Goal: Find specific page/section: Find specific page/section

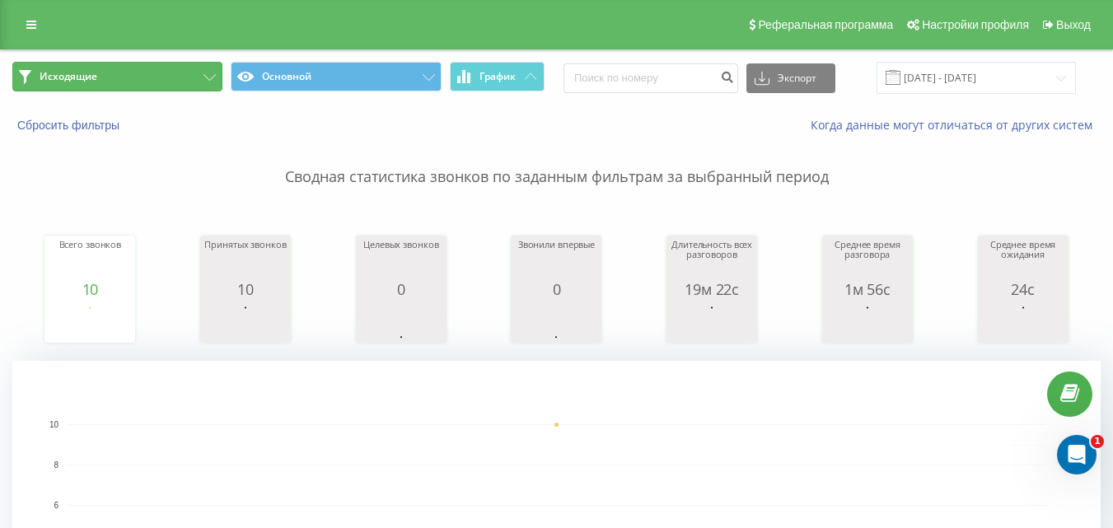
click at [187, 76] on button "Исходящие" at bounding box center [117, 77] width 210 height 30
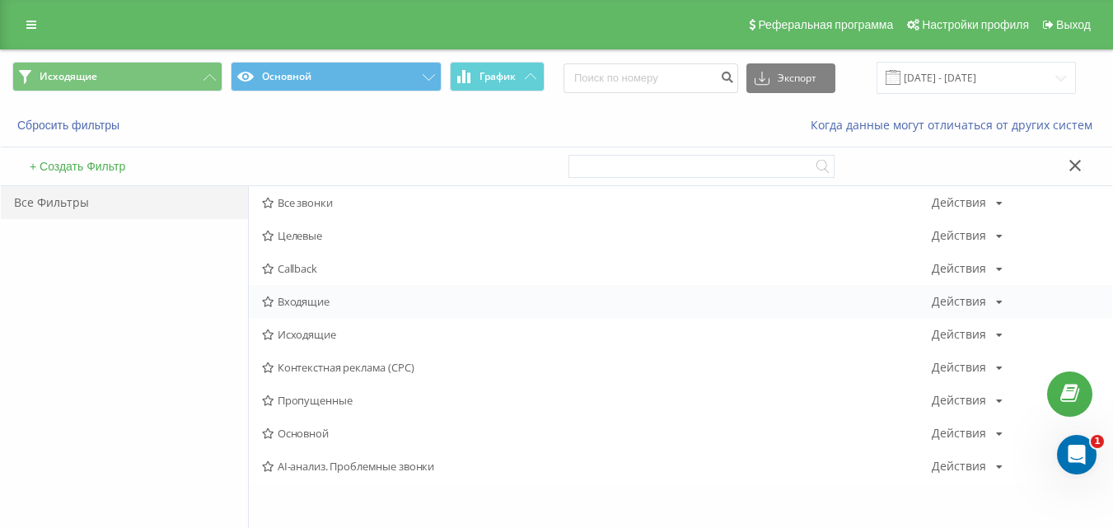
click at [335, 307] on span "Входящие" at bounding box center [597, 302] width 670 height 12
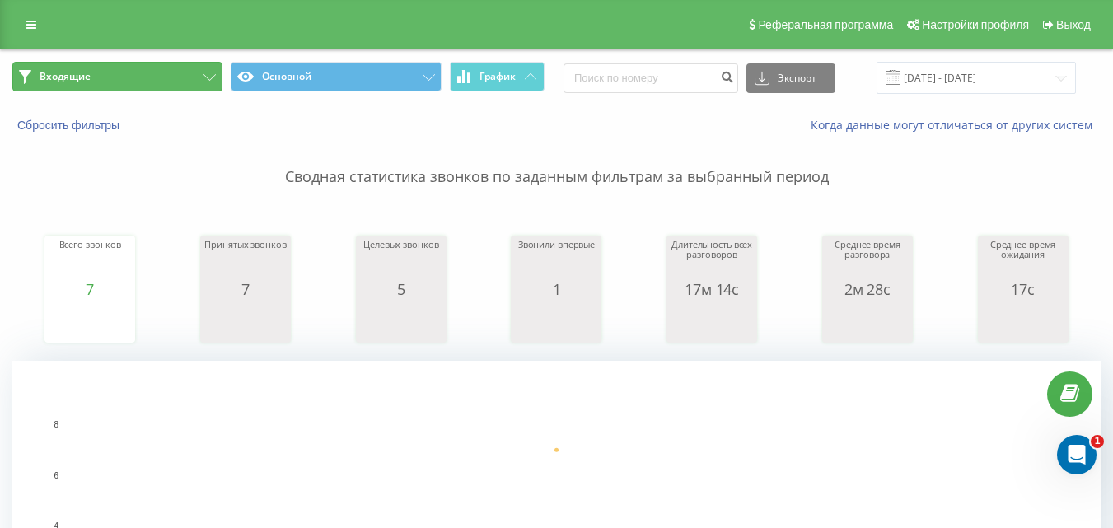
click at [184, 79] on button "Входящие" at bounding box center [117, 77] width 210 height 30
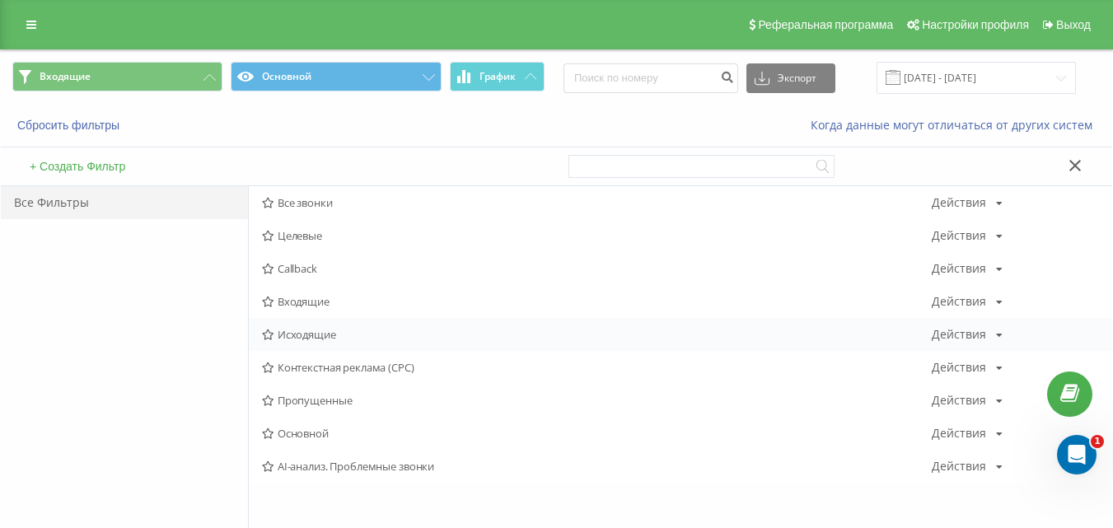
click at [312, 338] on span "Исходящие" at bounding box center [597, 335] width 670 height 12
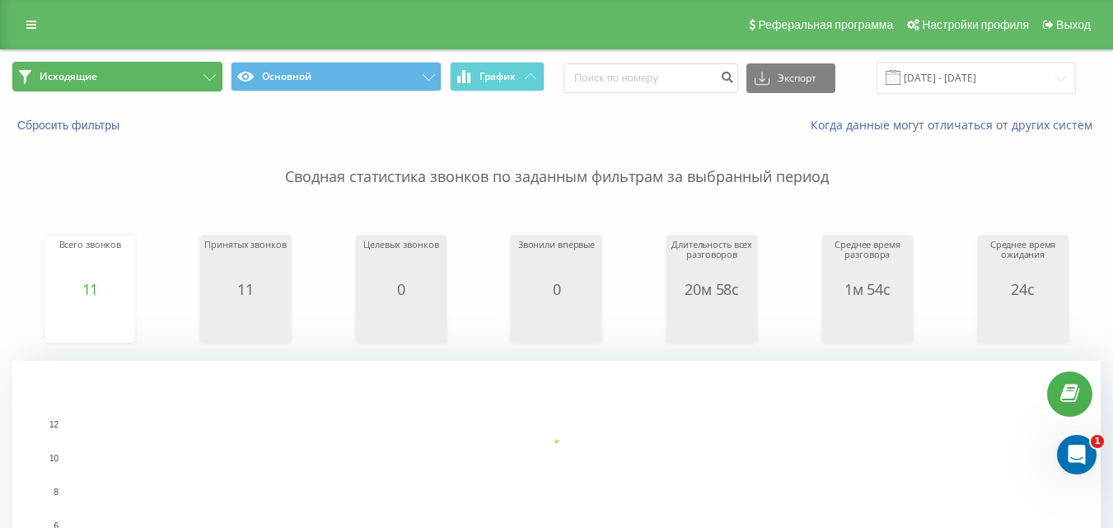
click at [199, 74] on button "Исходящие" at bounding box center [117, 77] width 210 height 30
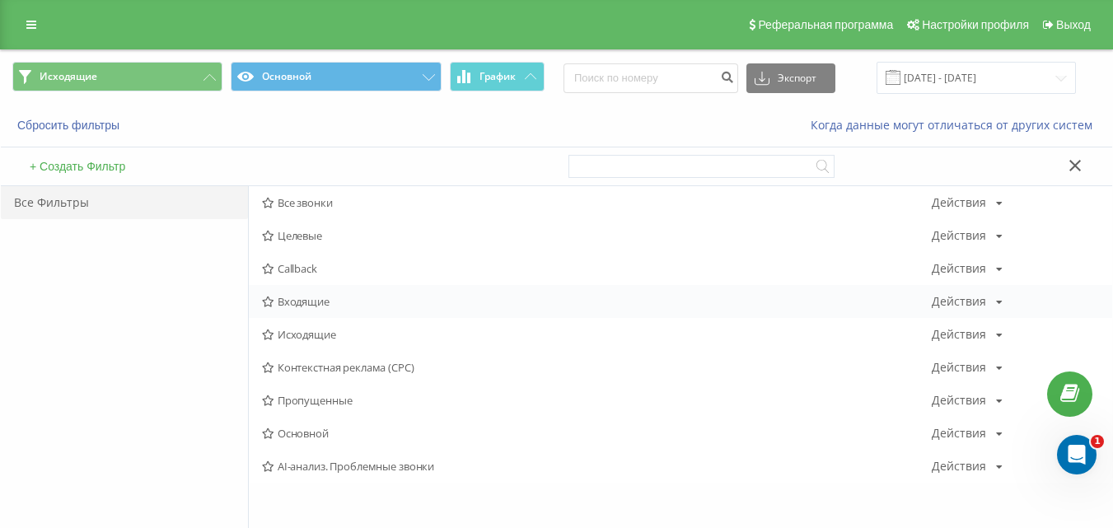
click at [321, 298] on span "Входящие" at bounding box center [597, 302] width 670 height 12
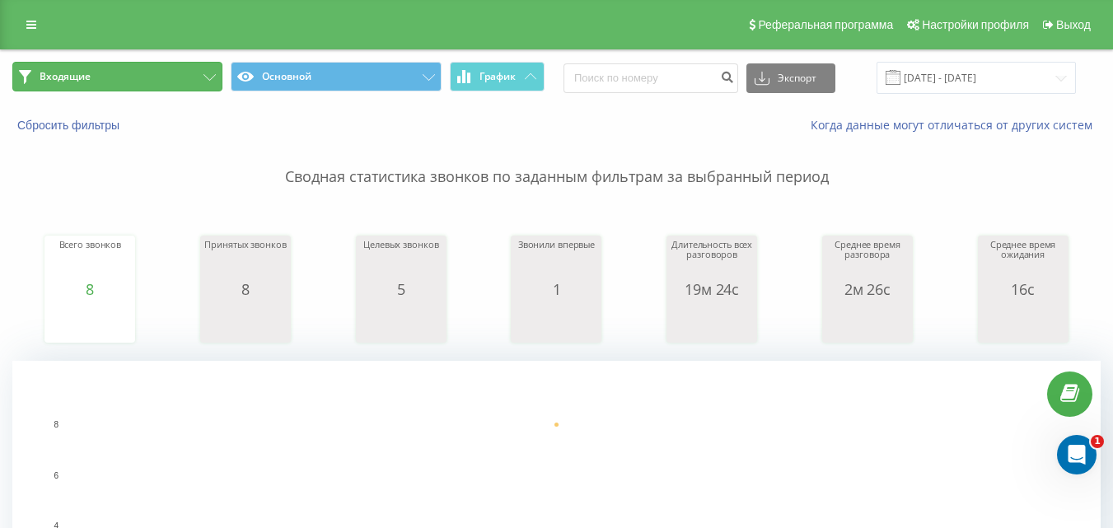
click at [173, 71] on button "Входящие" at bounding box center [117, 77] width 210 height 30
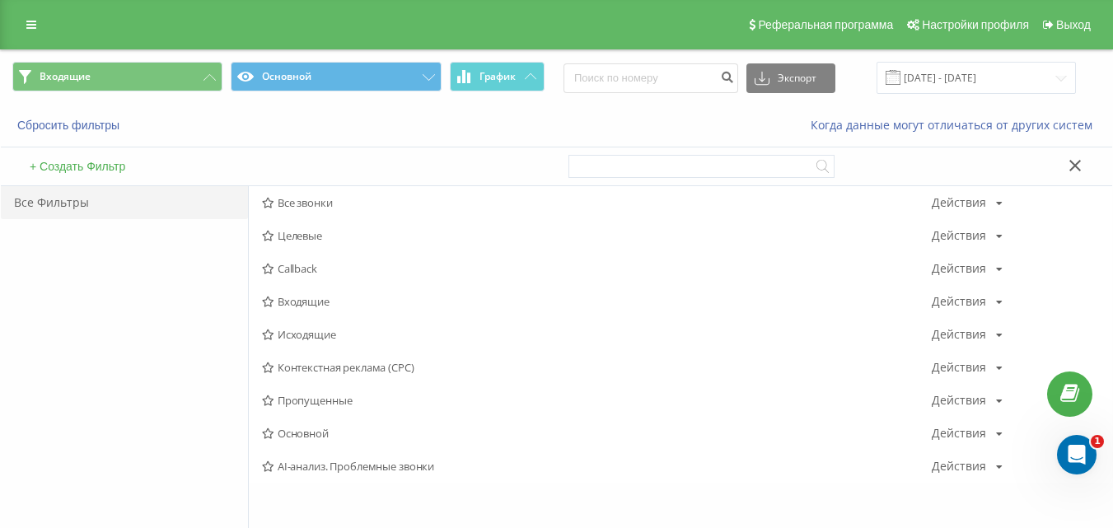
click at [314, 302] on span "Входящие" at bounding box center [597, 302] width 670 height 12
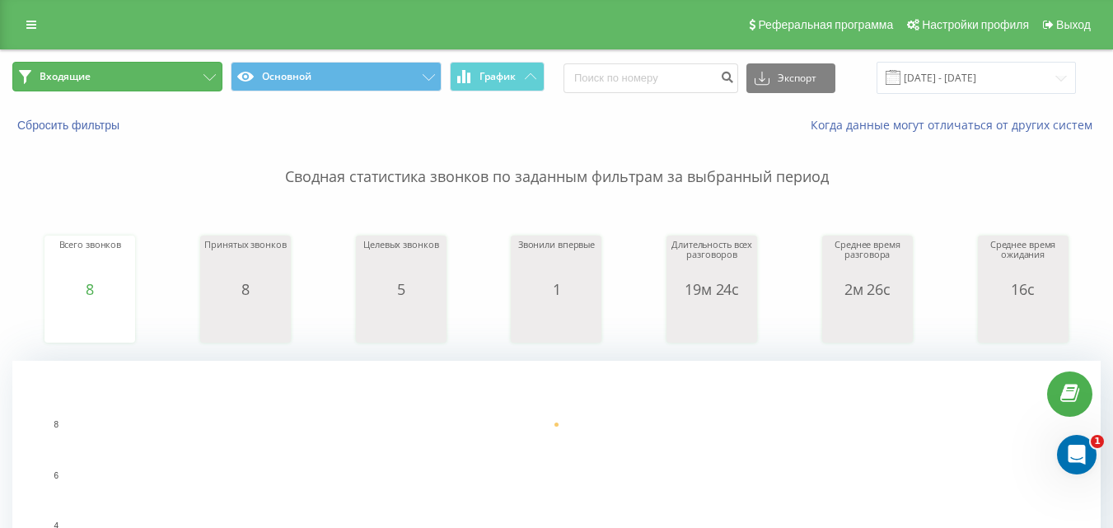
click at [155, 73] on button "Входящие" at bounding box center [117, 77] width 210 height 30
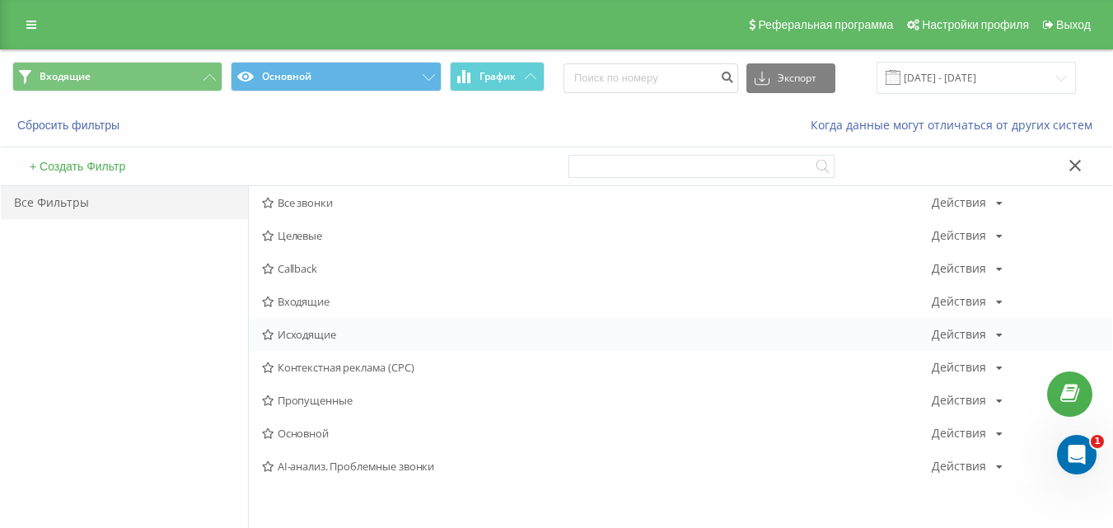
click at [307, 334] on span "Исходящие" at bounding box center [597, 335] width 670 height 12
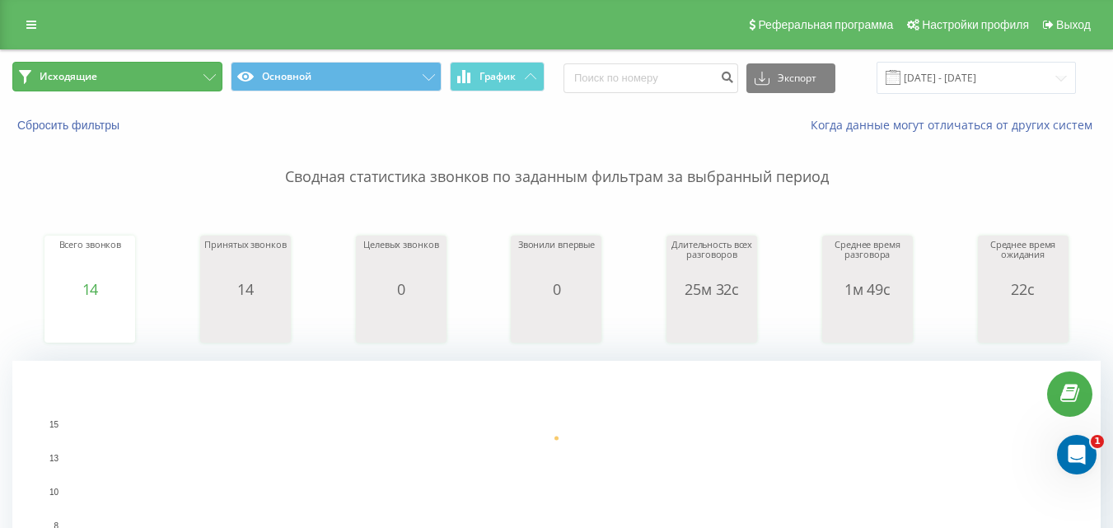
click at [186, 65] on button "Исходящие" at bounding box center [117, 77] width 210 height 30
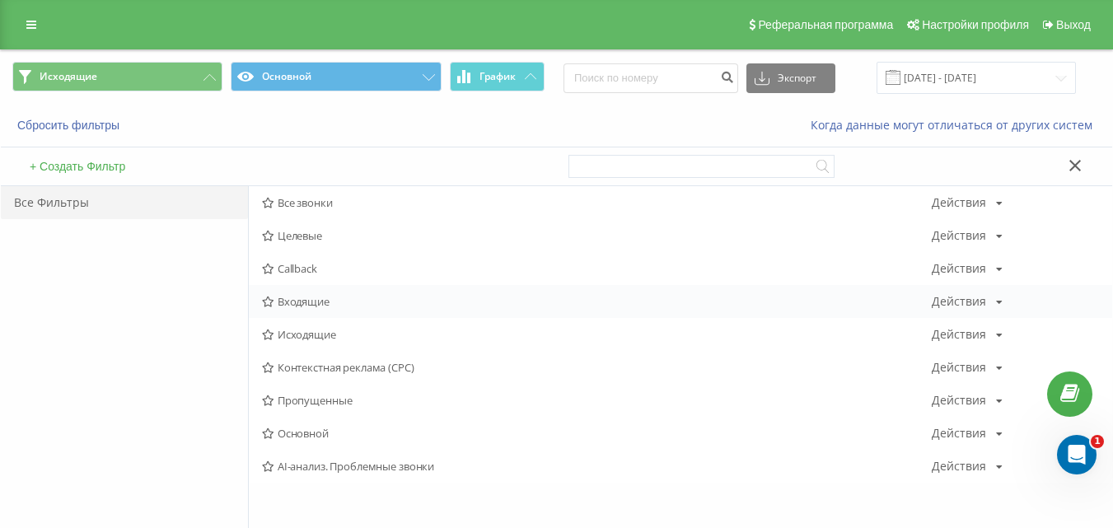
click at [307, 301] on span "Входящие" at bounding box center [597, 302] width 670 height 12
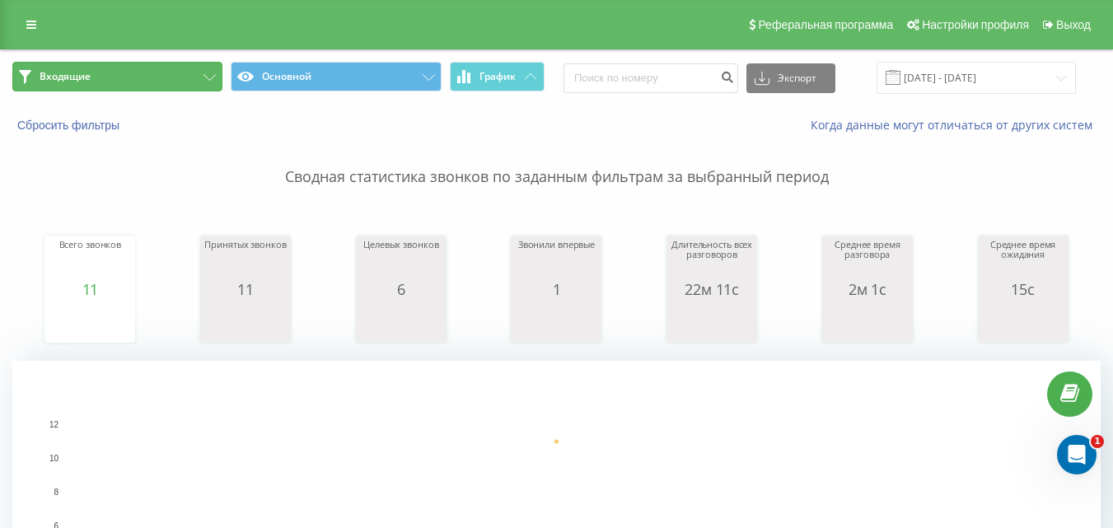
click at [157, 77] on button "Входящие" at bounding box center [117, 77] width 210 height 30
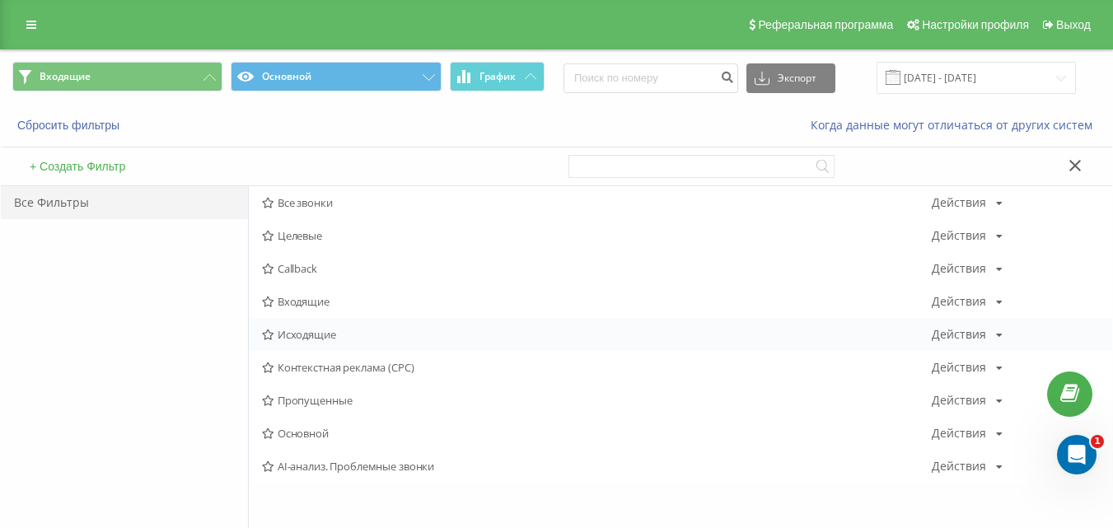
click at [297, 345] on div "Исходящие Действия Редактировать Копировать Удалить По умолчанию Поделиться" at bounding box center [681, 334] width 864 height 33
click at [305, 339] on span "Исходящие" at bounding box center [597, 335] width 670 height 12
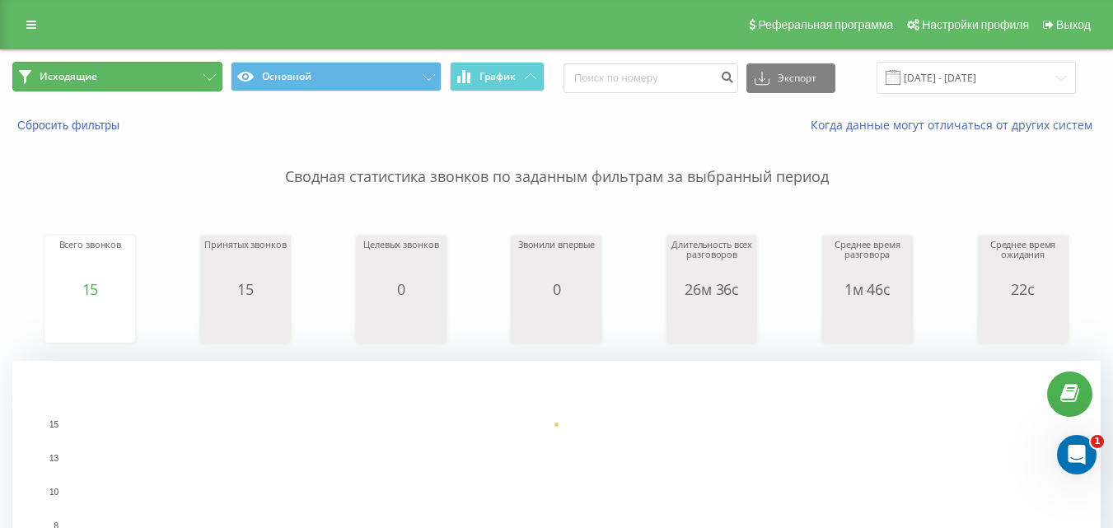
click at [190, 78] on button "Исходящие" at bounding box center [117, 77] width 210 height 30
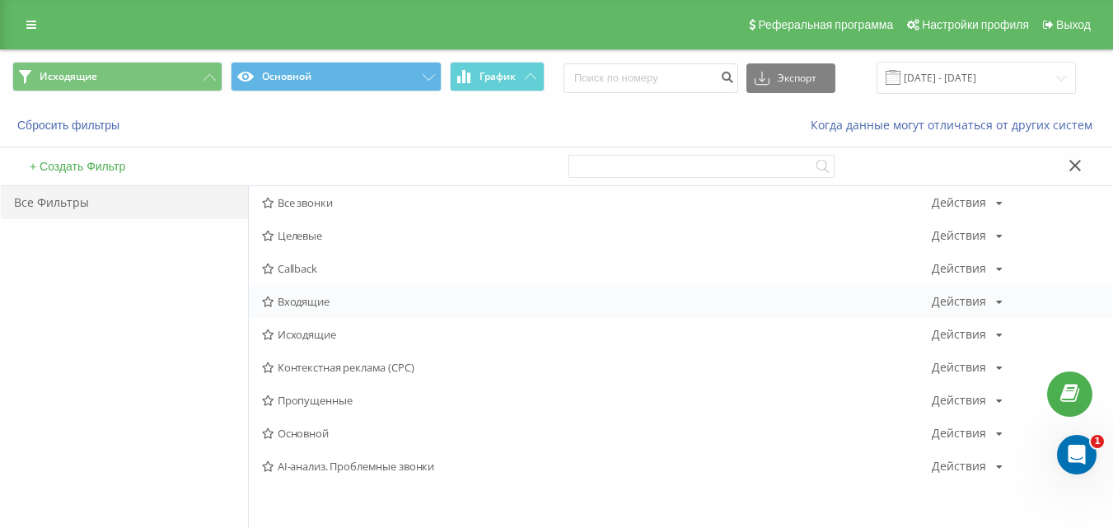
click at [306, 296] on span "Входящие" at bounding box center [597, 302] width 670 height 12
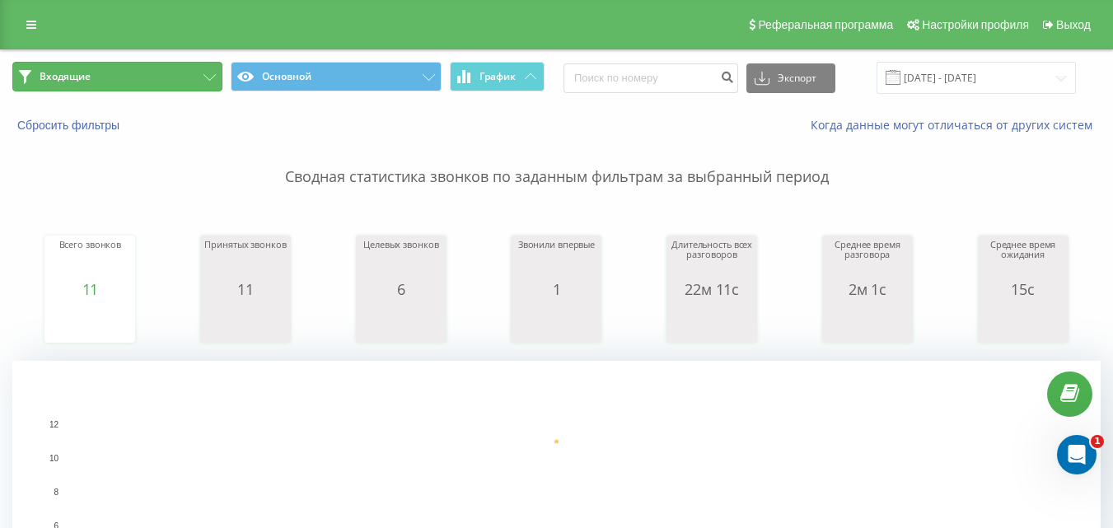
click at [178, 79] on button "Входящие" at bounding box center [117, 77] width 210 height 30
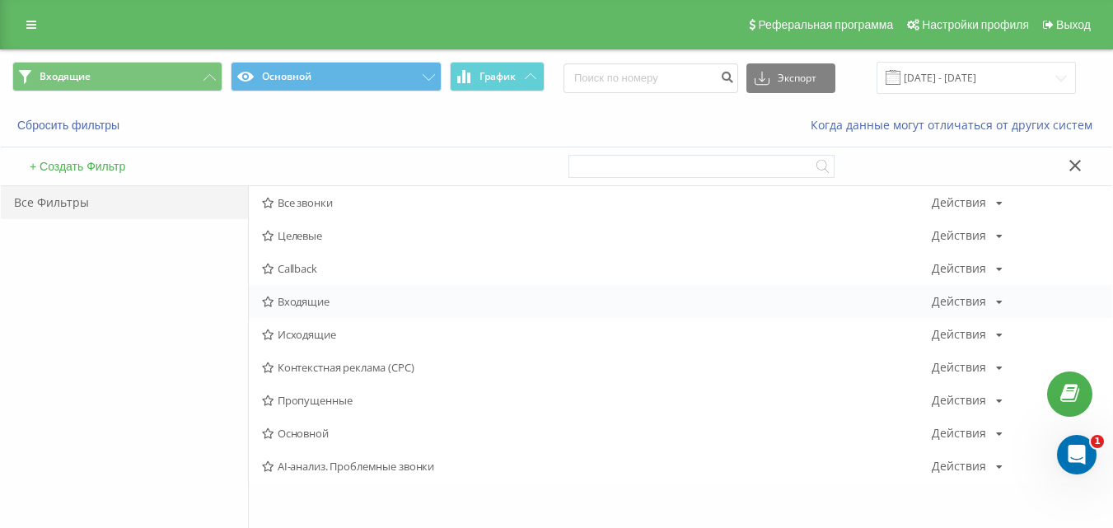
click at [312, 311] on div "Входящие Действия Редактировать Копировать Удалить По умолчанию Поделиться" at bounding box center [681, 301] width 864 height 33
click at [307, 309] on div "Входящие Действия Редактировать Копировать Удалить По умолчанию Поделиться" at bounding box center [681, 301] width 864 height 33
click at [302, 303] on span "Входящие" at bounding box center [597, 302] width 670 height 12
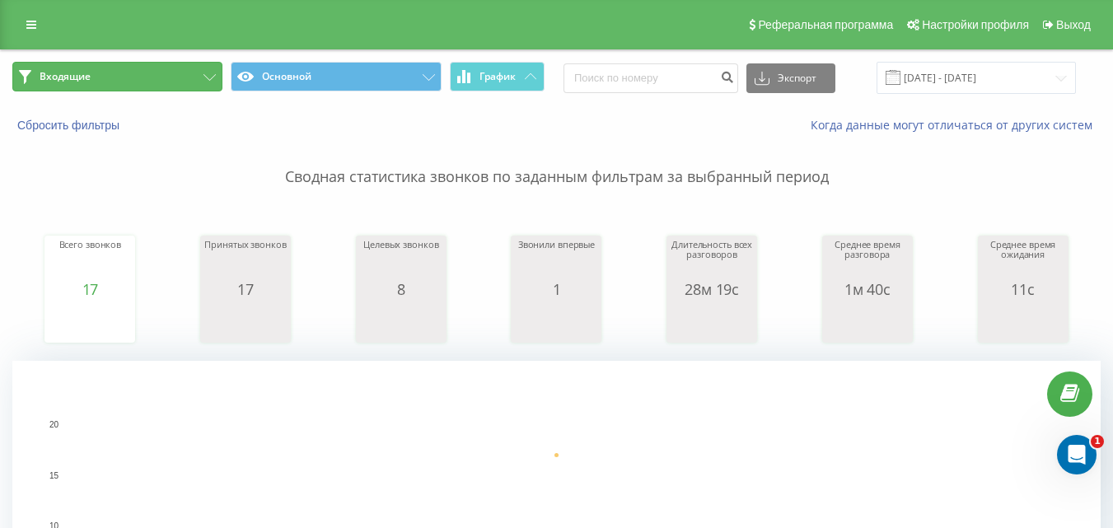
click at [171, 77] on button "Входящие" at bounding box center [117, 77] width 210 height 30
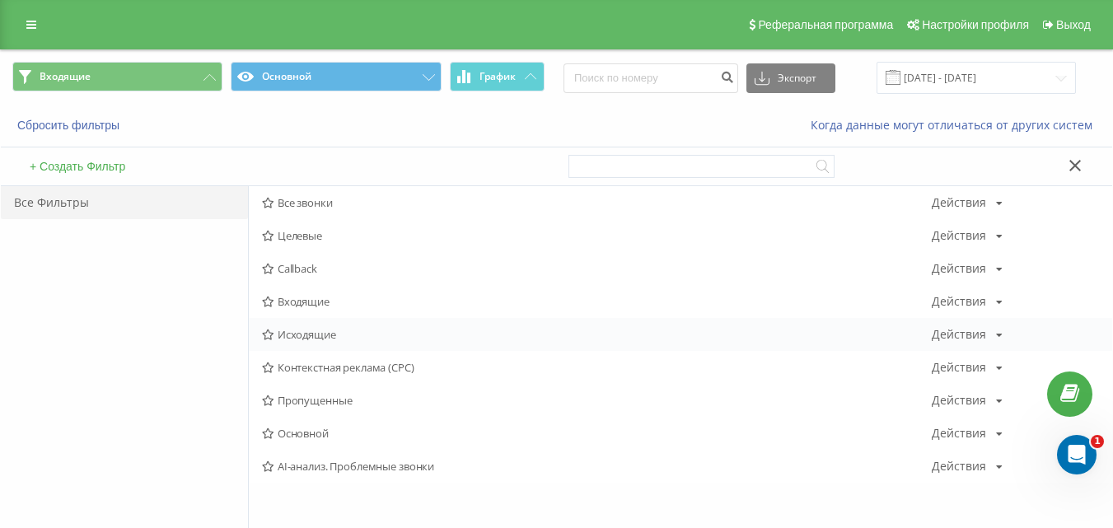
click at [309, 335] on span "Исходящие" at bounding box center [597, 335] width 670 height 12
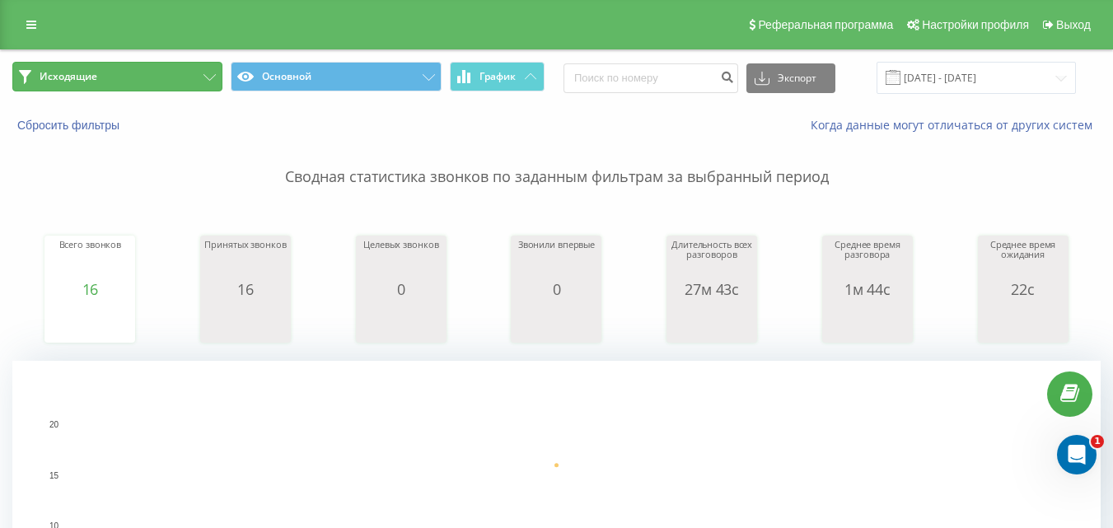
click at [183, 63] on button "Исходящие" at bounding box center [117, 77] width 210 height 30
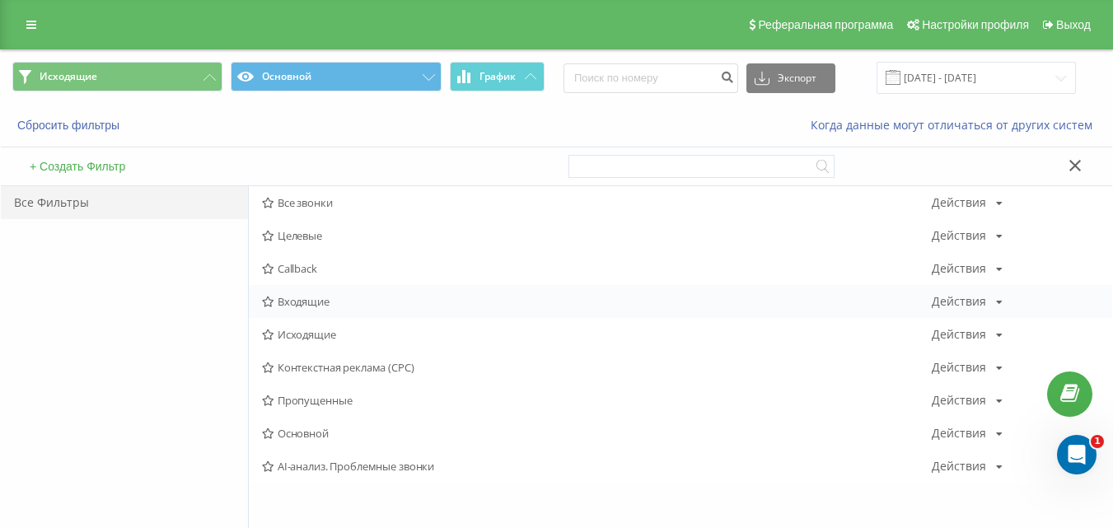
click at [322, 306] on span "Входящие" at bounding box center [597, 302] width 670 height 12
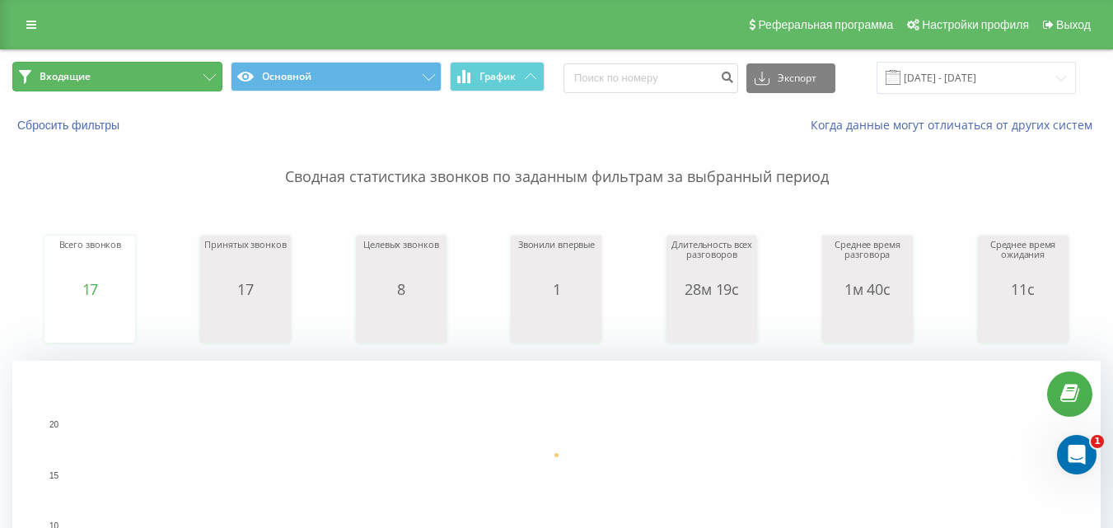
click at [176, 73] on button "Входящие" at bounding box center [117, 77] width 210 height 30
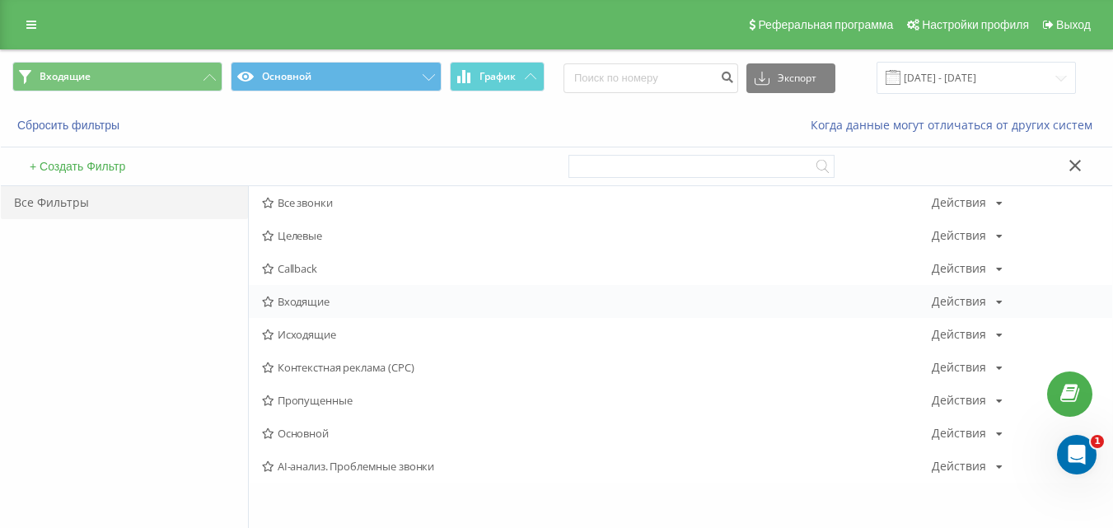
click at [334, 300] on span "Входящие" at bounding box center [597, 302] width 670 height 12
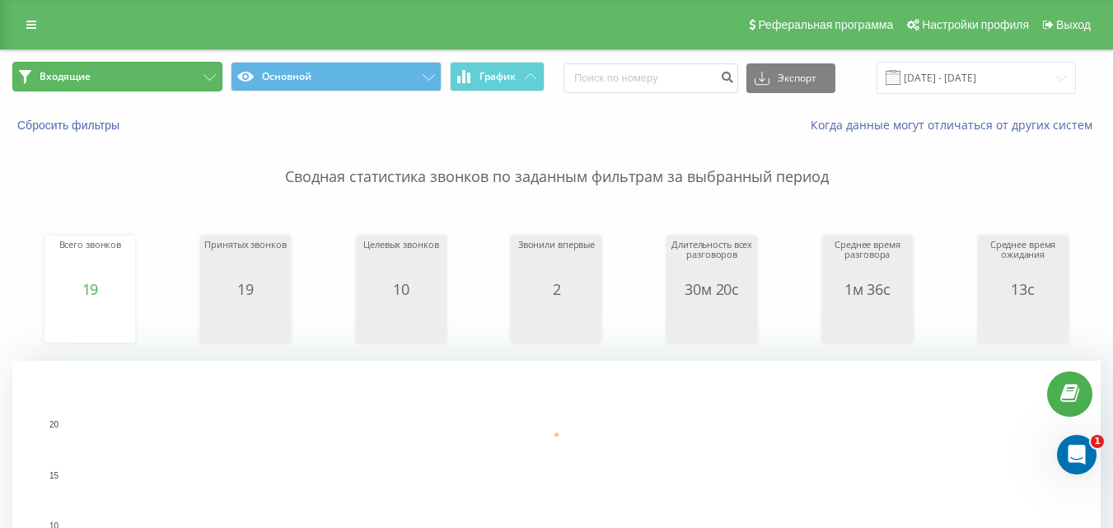
click at [169, 78] on button "Входящие" at bounding box center [117, 77] width 210 height 30
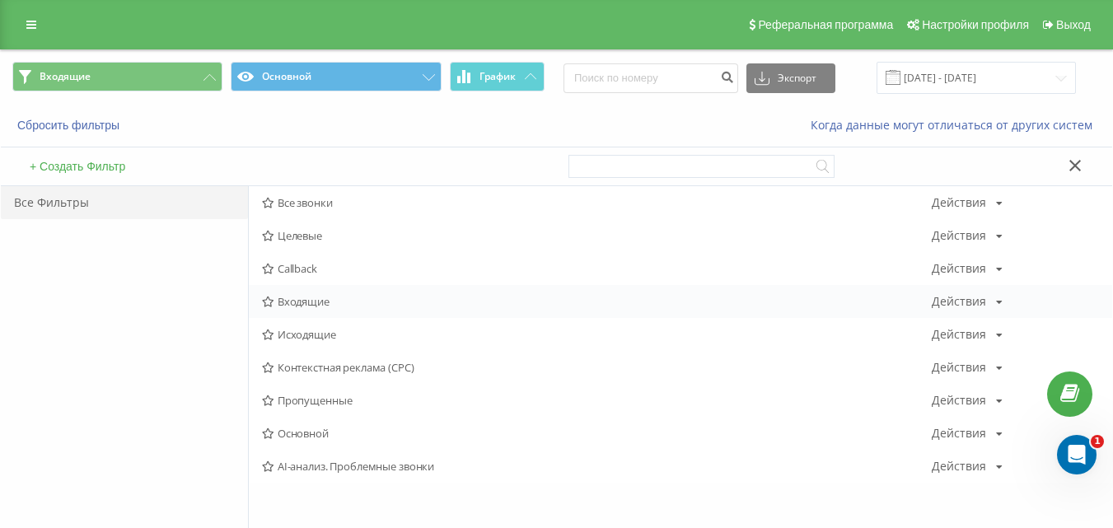
click at [298, 302] on span "Входящие" at bounding box center [597, 302] width 670 height 12
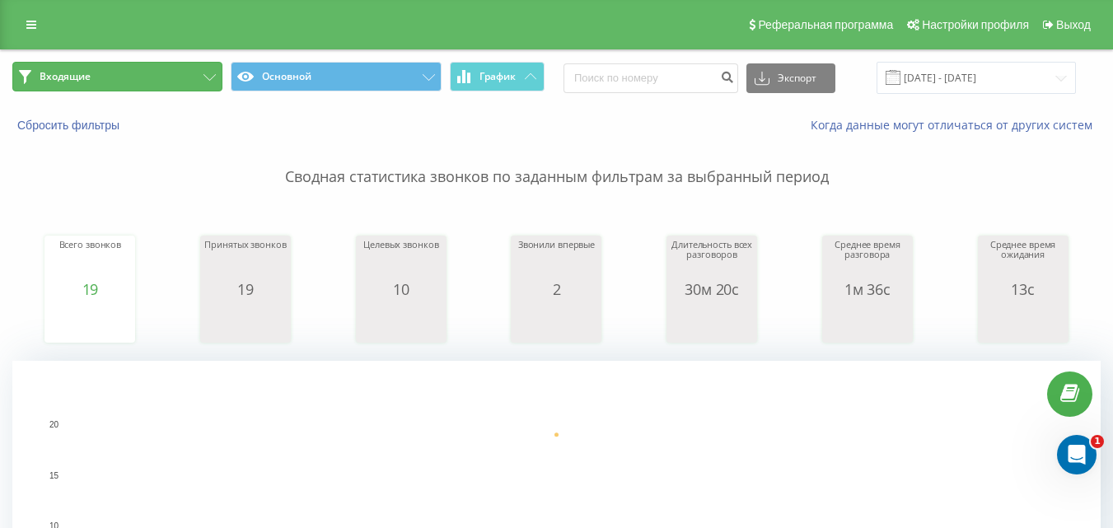
click at [177, 72] on button "Входящие" at bounding box center [117, 77] width 210 height 30
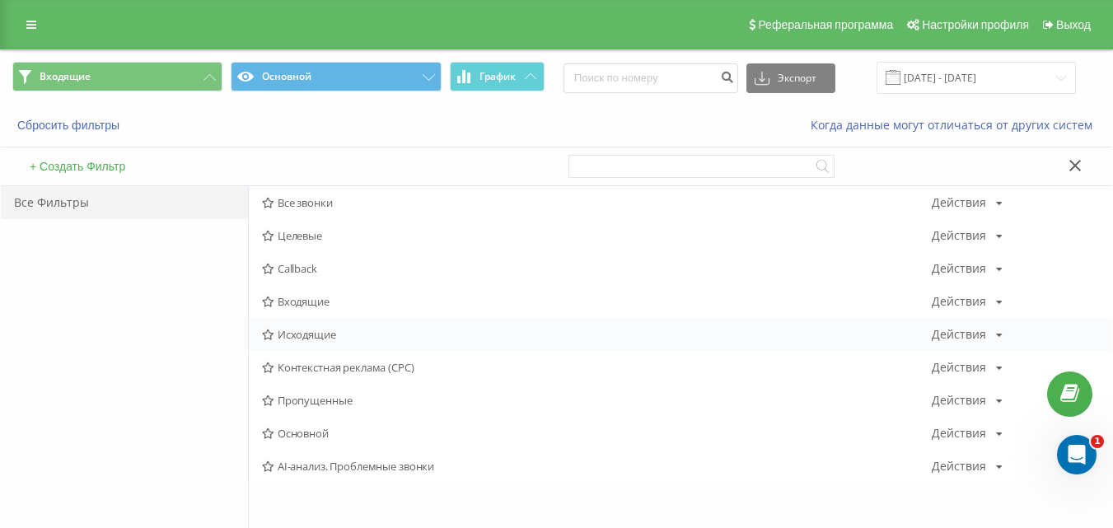
click at [298, 338] on span "Исходящие" at bounding box center [597, 335] width 670 height 12
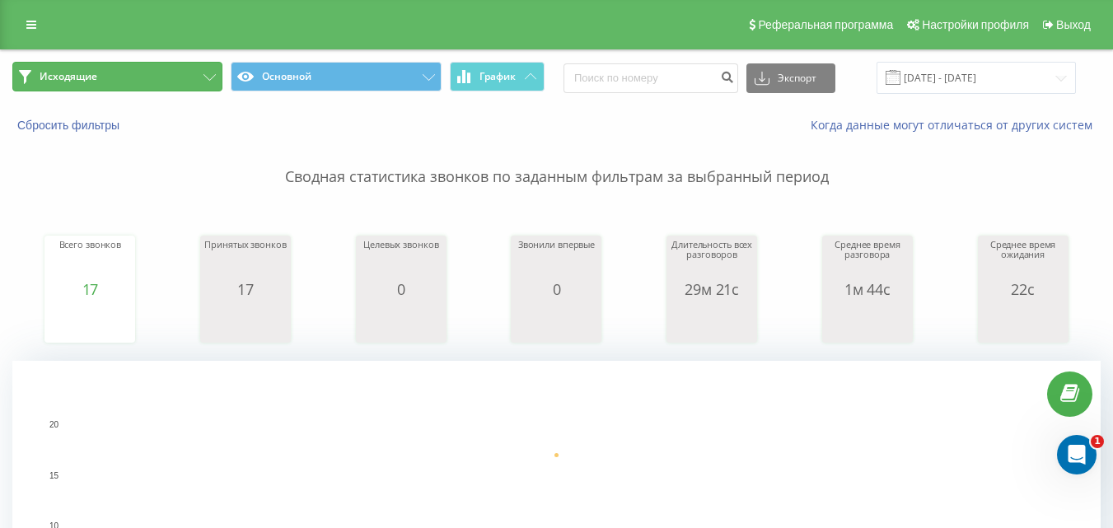
click at [185, 73] on button "Исходящие" at bounding box center [117, 77] width 210 height 30
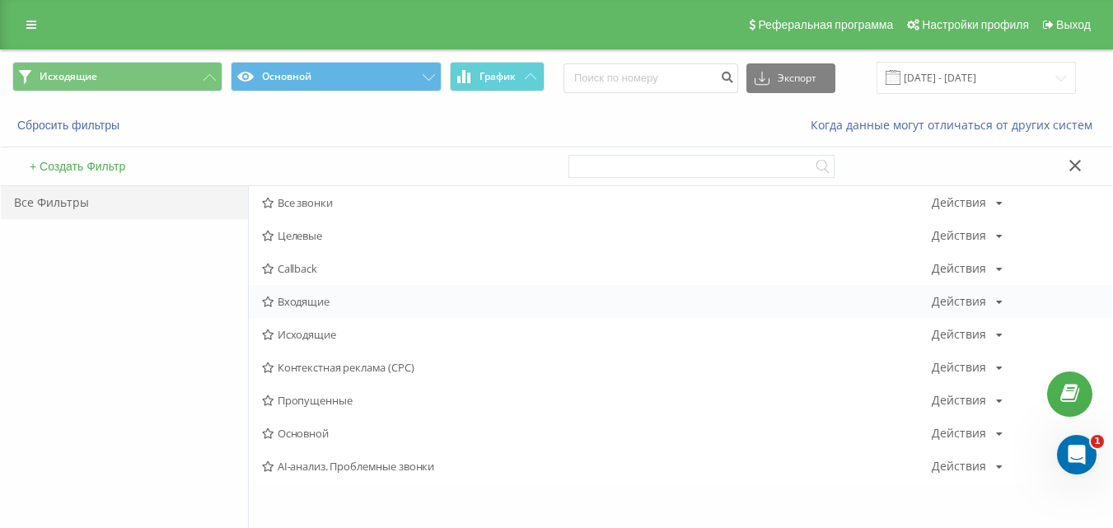
click at [283, 297] on span "Входящие" at bounding box center [597, 302] width 670 height 12
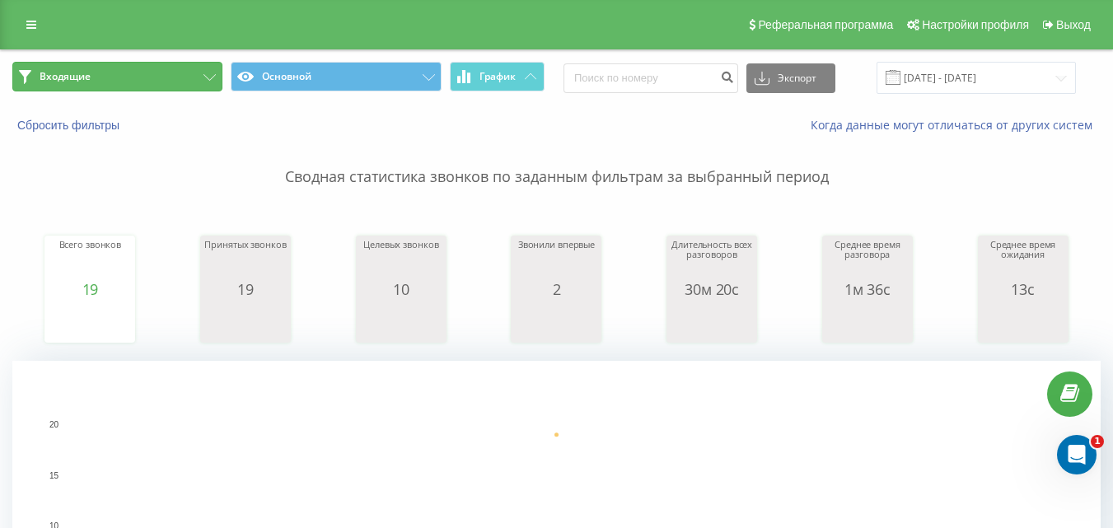
click at [186, 74] on button "Входящие" at bounding box center [117, 77] width 210 height 30
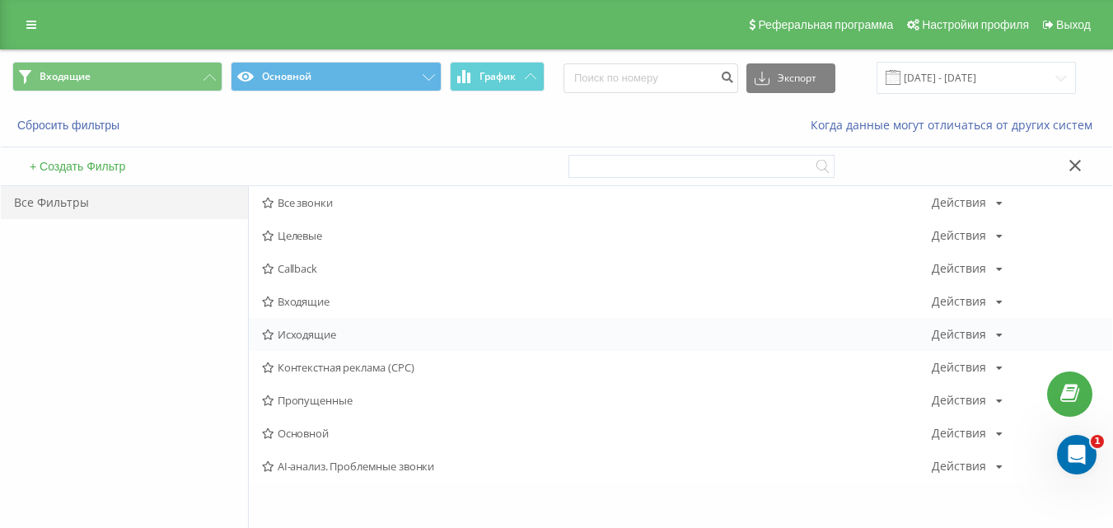
click at [305, 336] on span "Исходящие" at bounding box center [597, 335] width 670 height 12
